Goal: Task Accomplishment & Management: Use online tool/utility

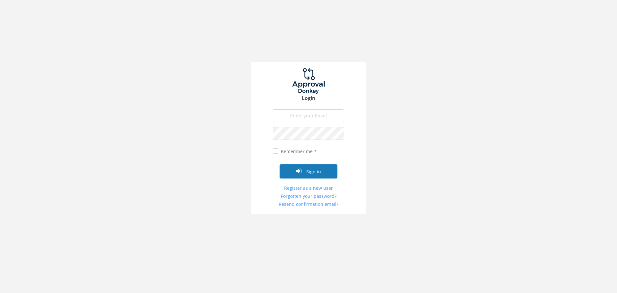
type input "[PERSON_NAME][EMAIL_ADDRESS][PERSON_NAME][DOMAIN_NAME]"
click at [308, 168] on button "Sign in" at bounding box center [309, 171] width 58 height 14
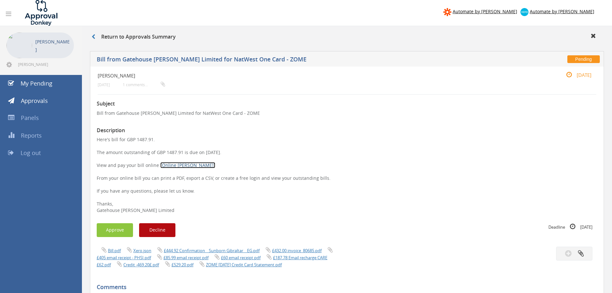
click at [174, 165] on link "[Online [PERSON_NAME]]" at bounding box center [187, 165] width 55 height 6
click at [114, 251] on link "Bill.pdf" at bounding box center [114, 250] width 13 height 6
click at [92, 35] on icon at bounding box center [94, 36] width 4 height 5
click at [94, 36] on icon at bounding box center [94, 36] width 4 height 5
click at [112, 251] on link "Bill.pdf" at bounding box center [114, 250] width 13 height 6
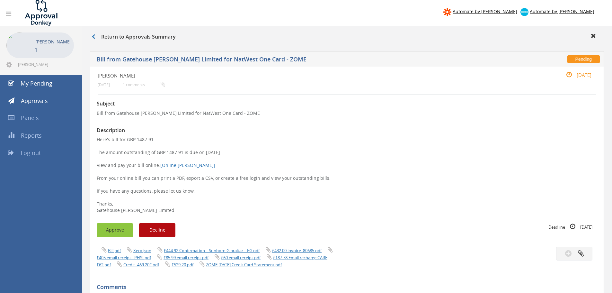
click at [117, 230] on button "Approve" at bounding box center [115, 230] width 36 height 14
click at [117, 258] on link "£405 email receipt - PHSI.pdf" at bounding box center [124, 258] width 54 height 6
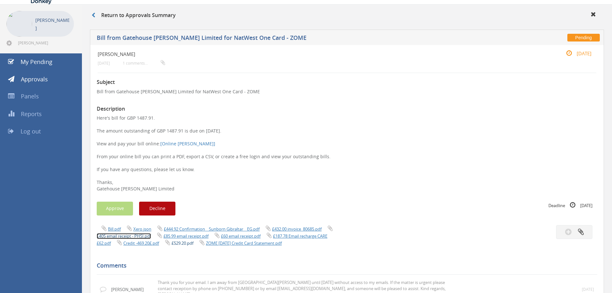
scroll to position [32, 0]
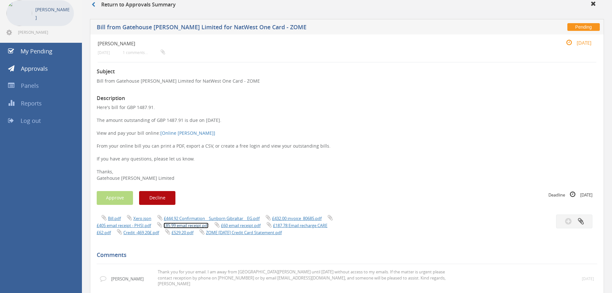
click at [188, 226] on link "£85.99 email receipt.pdf" at bounding box center [186, 225] width 45 height 6
click at [294, 219] on link "£432.00 invoice_80685.pdf" at bounding box center [296, 218] width 49 height 6
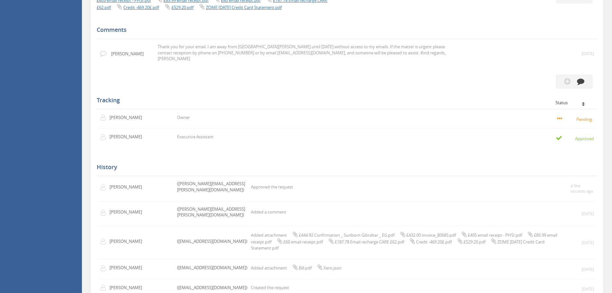
scroll to position [289, 0]
